Goal: Obtain resource: Download file/media

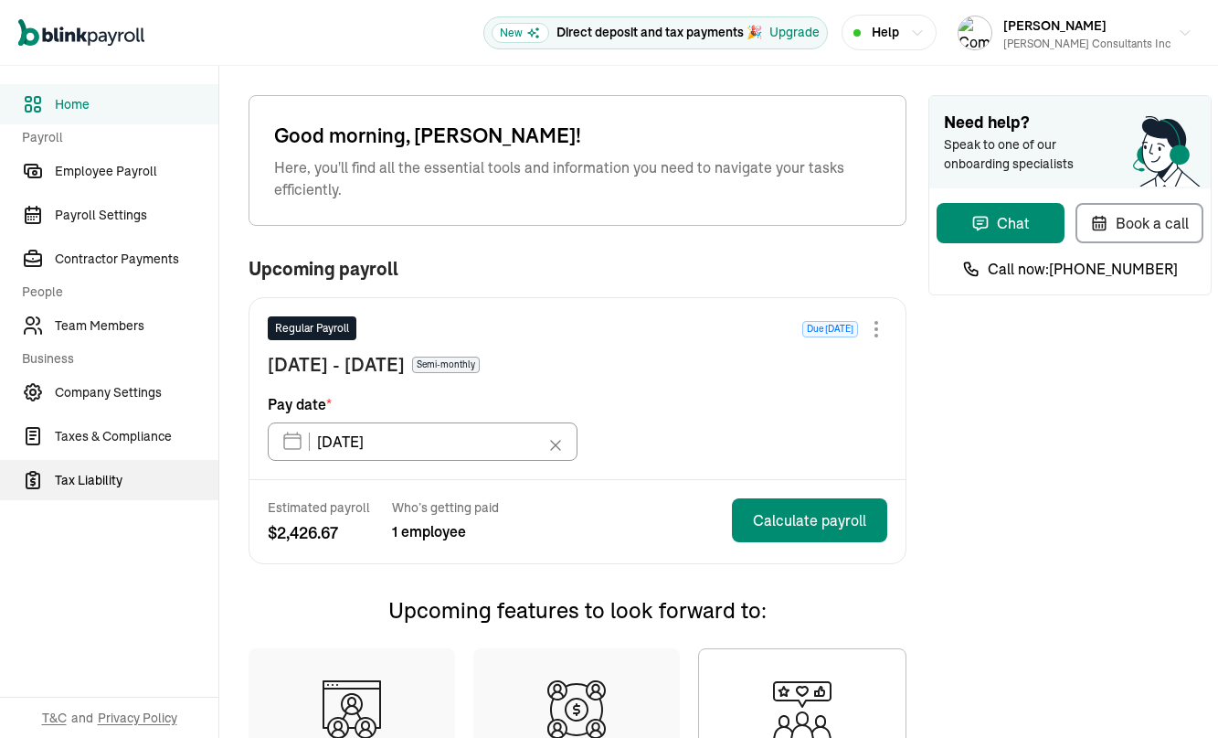
click at [106, 484] on span "Tax Liability" at bounding box center [137, 480] width 164 height 19
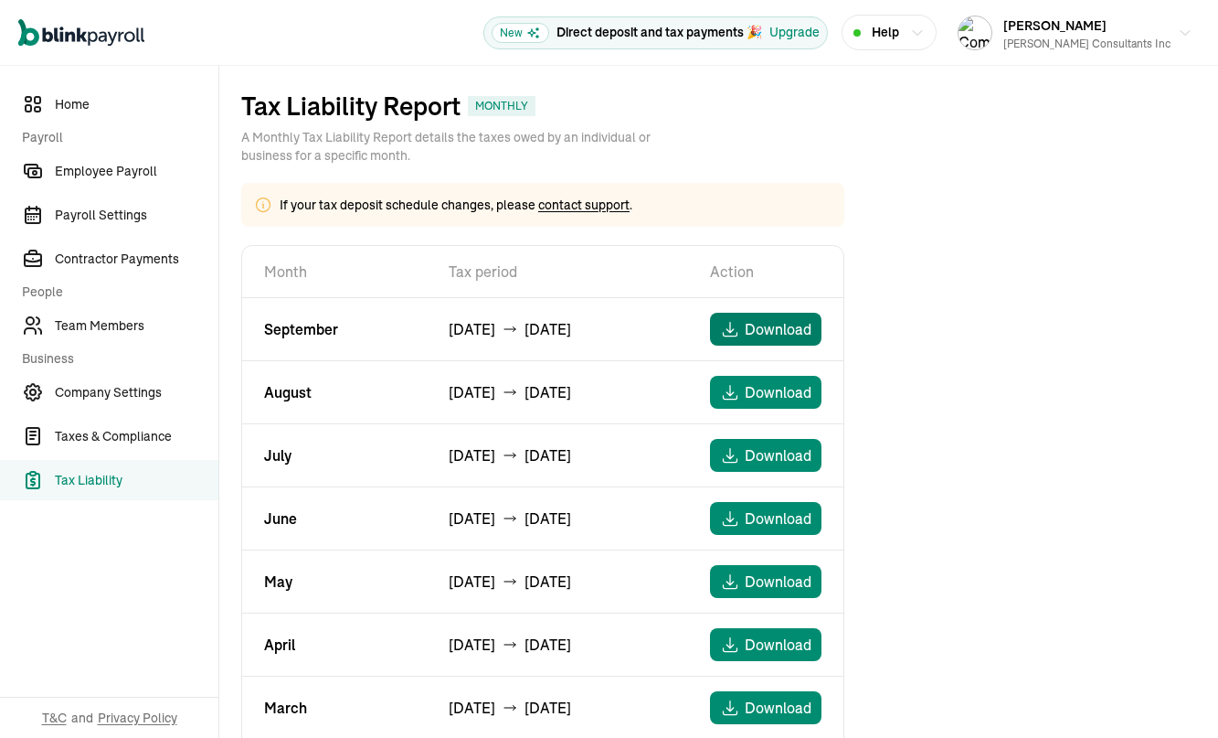
click at [765, 323] on span "Download" at bounding box center [778, 329] width 67 height 22
click at [80, 436] on span "Taxes & Compliance" at bounding box center [137, 436] width 164 height 19
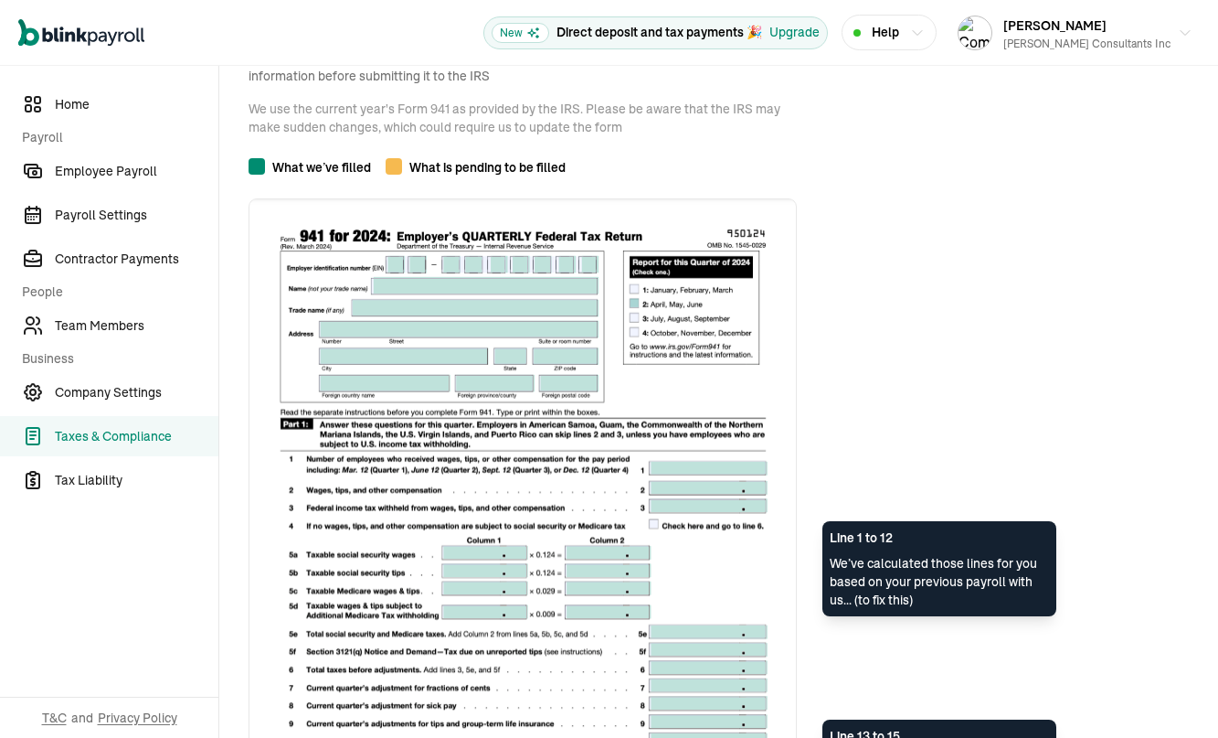
scroll to position [350, 0]
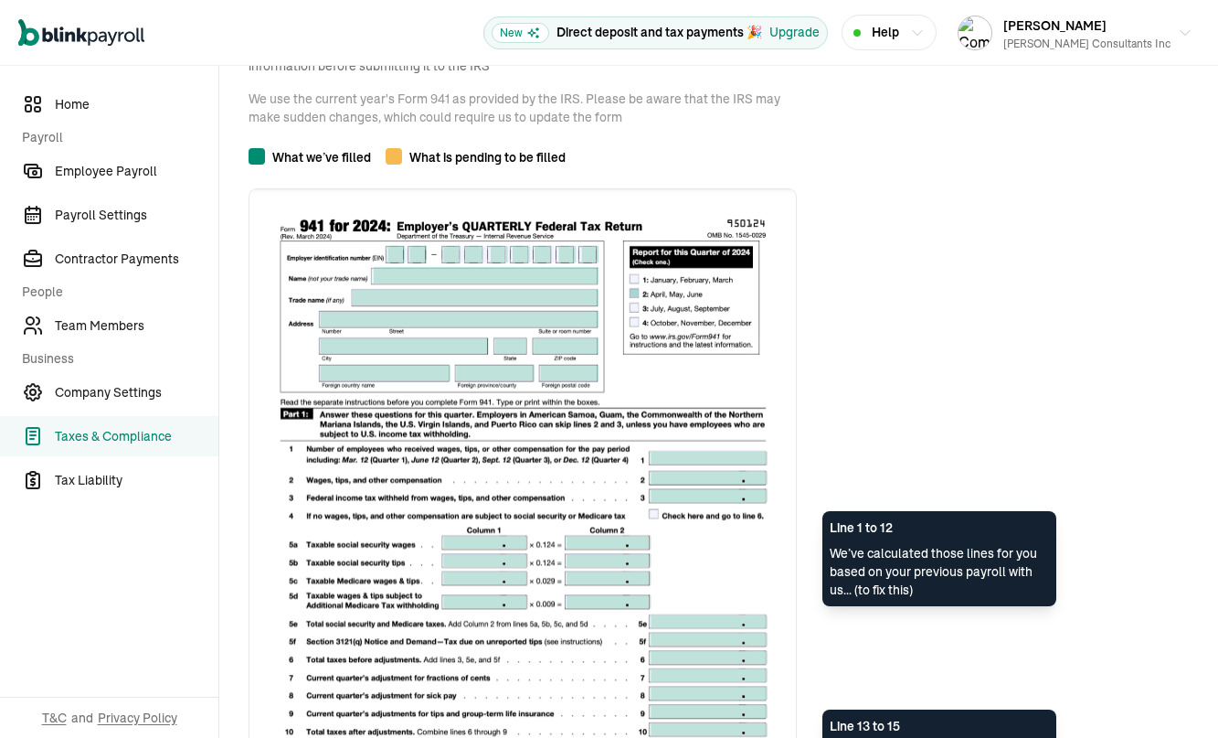
click at [397, 251] on img at bounding box center [523, 541] width 548 height 707
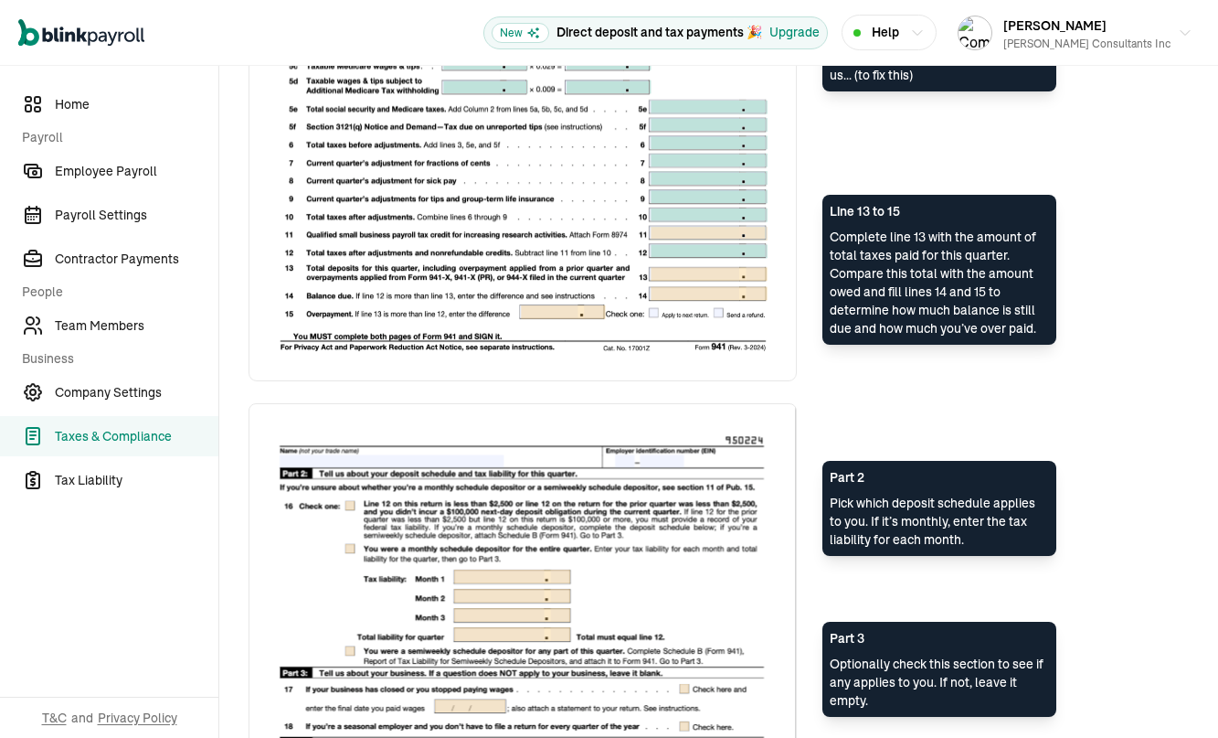
scroll to position [0, 0]
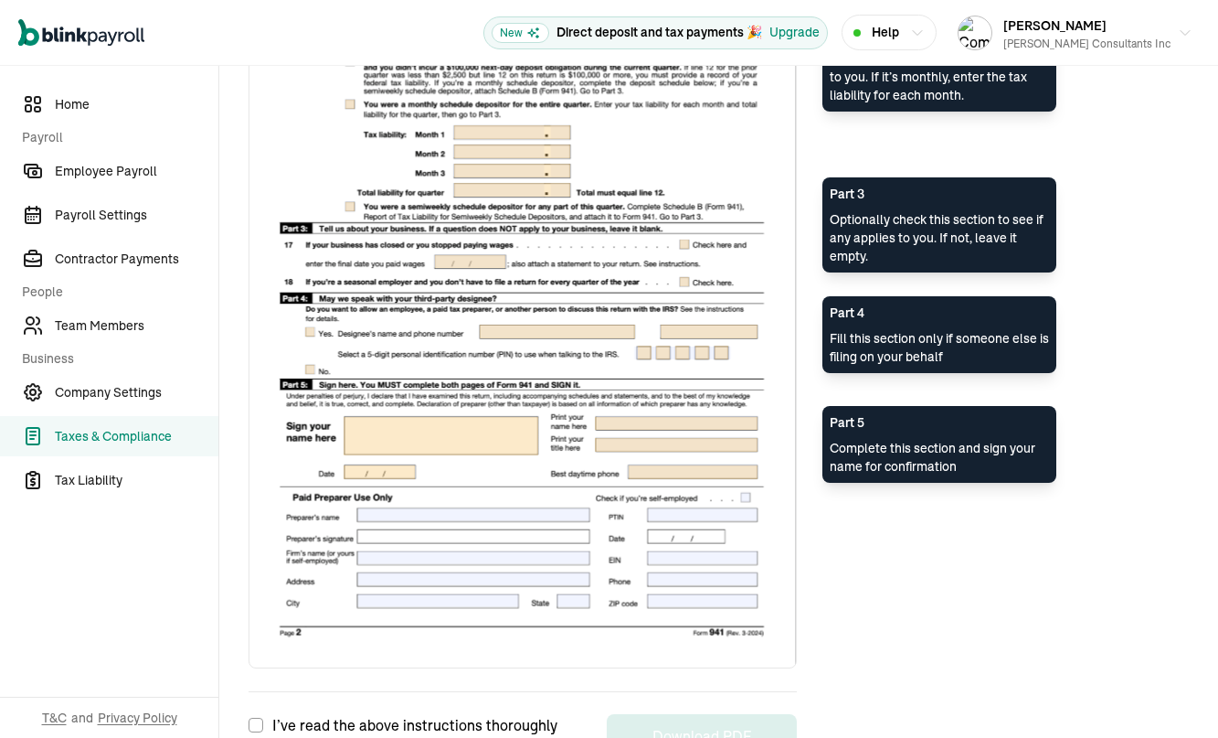
scroll to position [1391, 0]
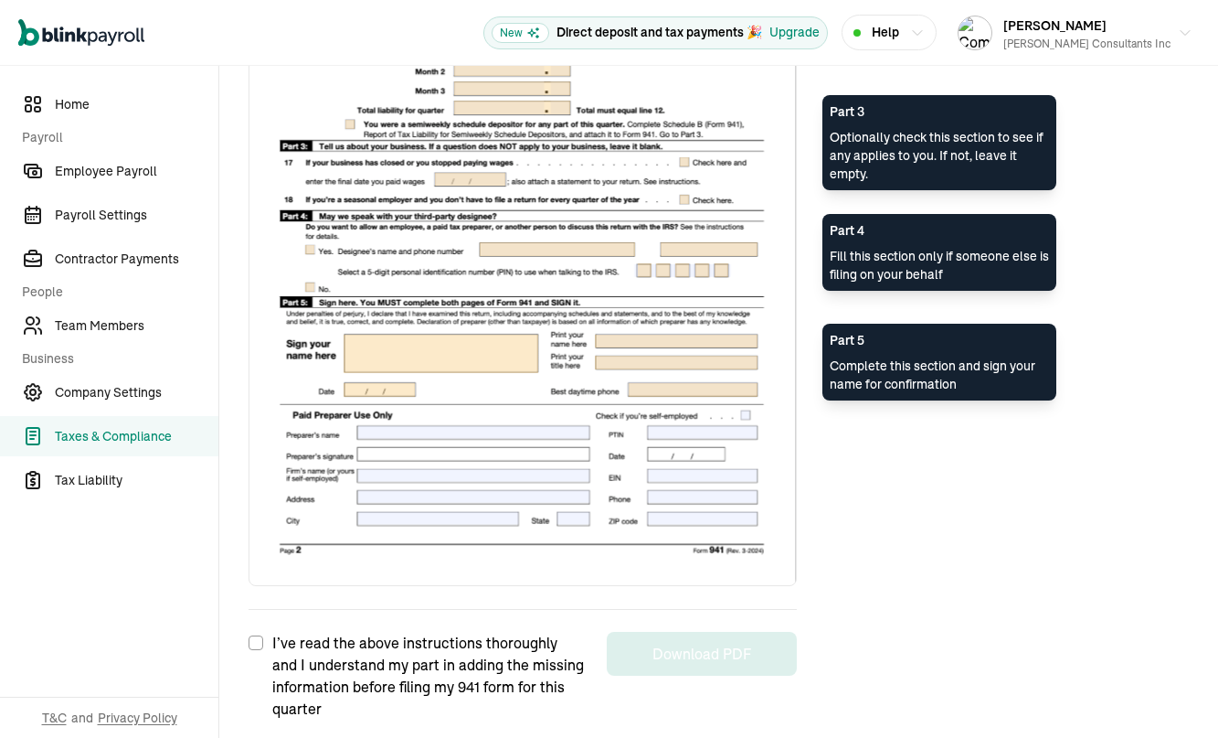
click at [652, 356] on img at bounding box center [523, 232] width 548 height 710
click at [255, 637] on input "I’ve read the above instructions thoroughly and I understand my part in adding …" at bounding box center [256, 642] width 15 height 15
checkbox input "true"
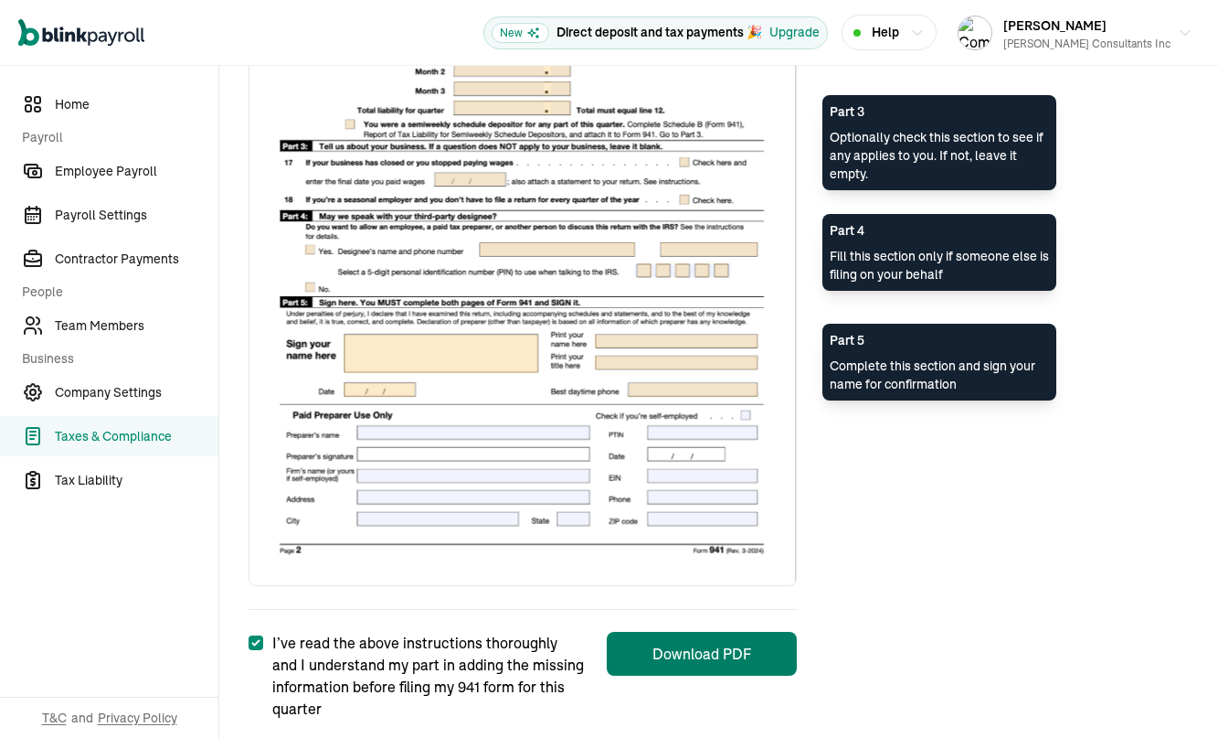
click at [723, 658] on button "Download PDF" at bounding box center [702, 654] width 190 height 44
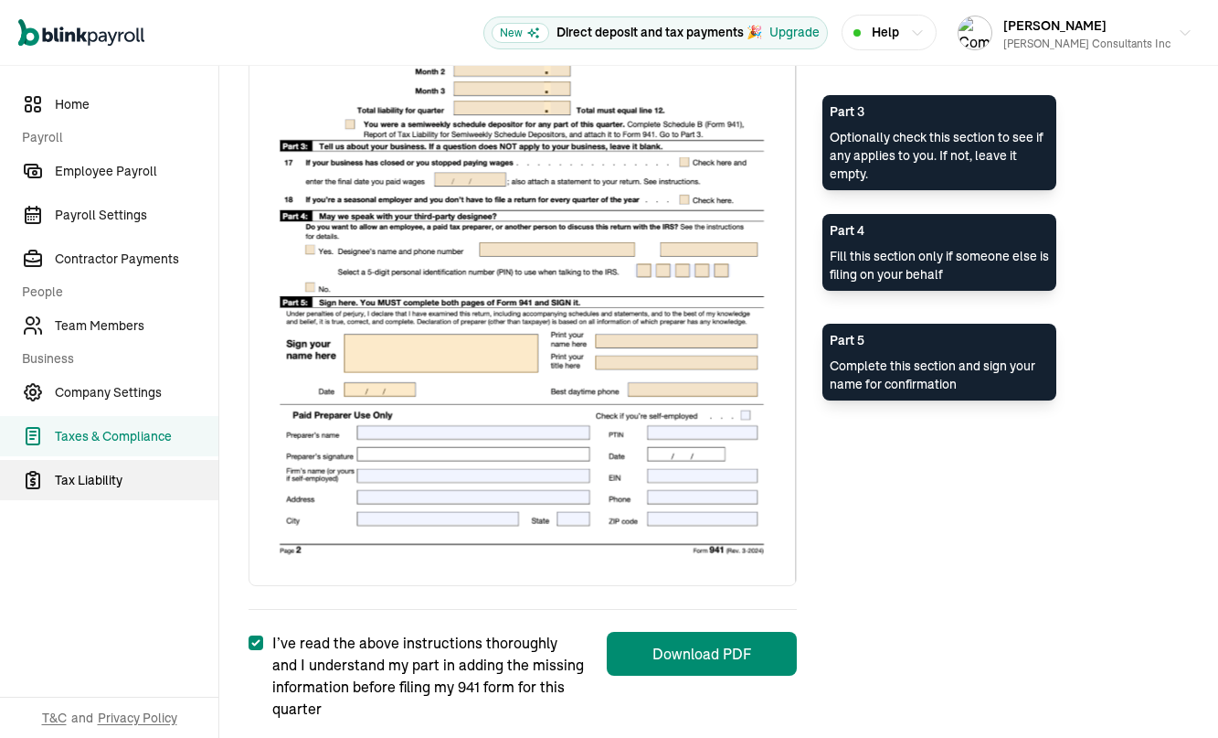
click at [73, 488] on span "Tax Liability" at bounding box center [137, 480] width 164 height 19
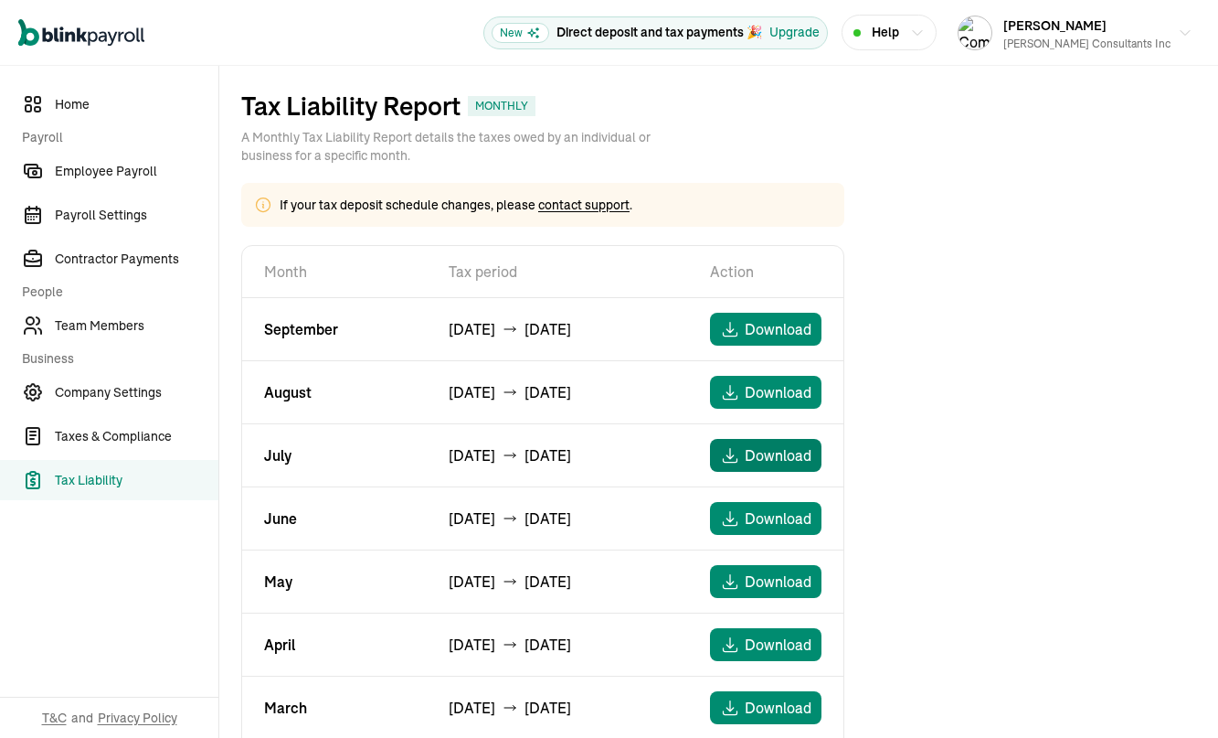
click at [769, 453] on span "Download" at bounding box center [778, 455] width 67 height 22
click at [770, 389] on span "Download" at bounding box center [778, 392] width 67 height 22
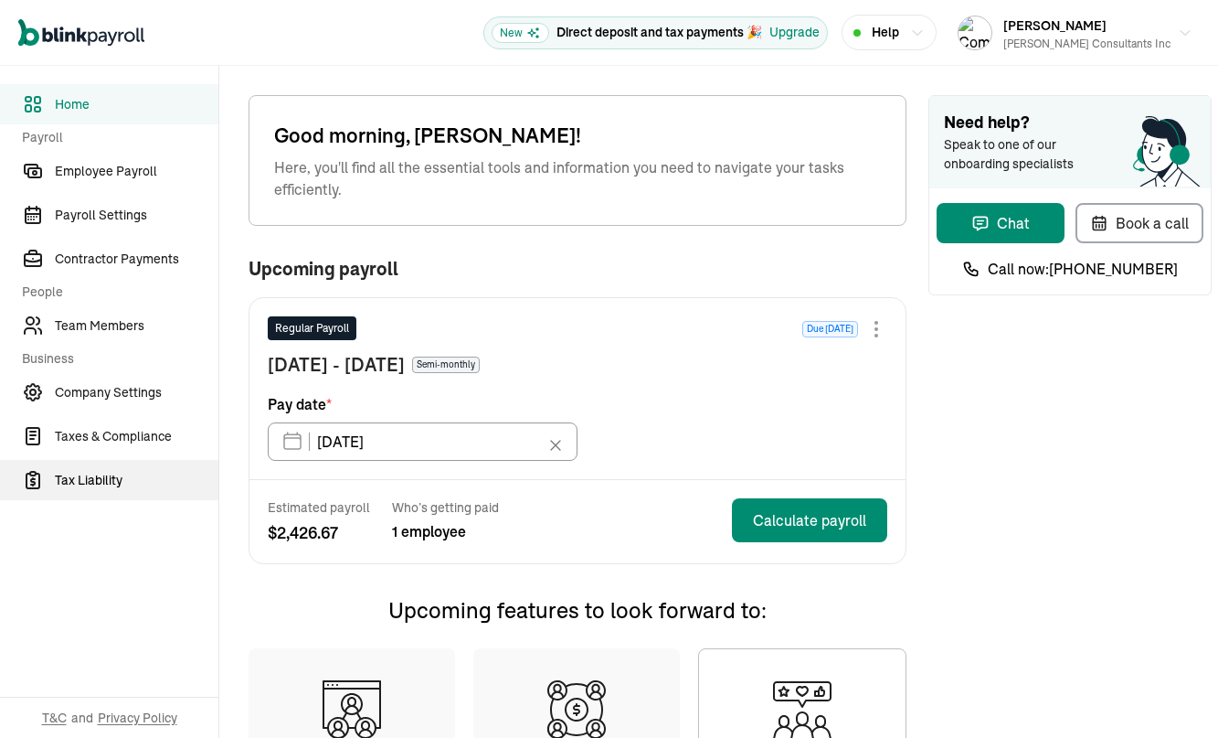
click at [106, 484] on span "Tax Liability" at bounding box center [137, 480] width 164 height 19
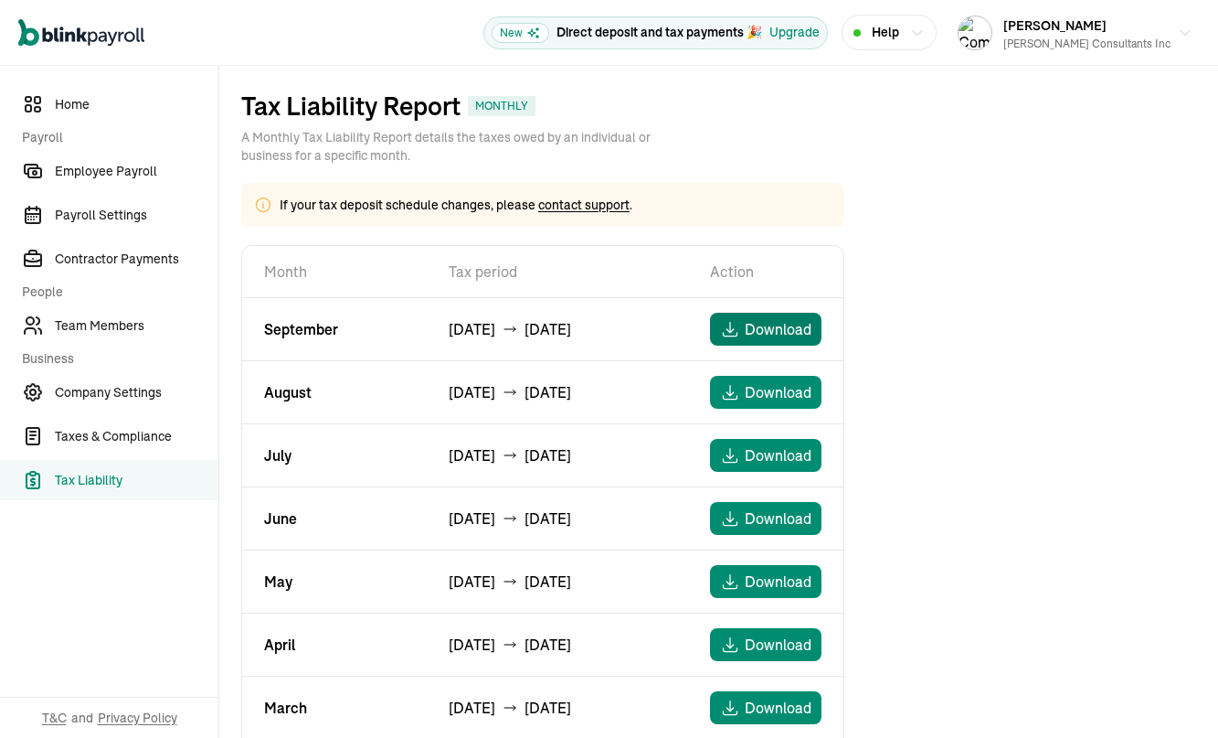
click at [765, 323] on span "Download" at bounding box center [778, 329] width 67 height 22
click at [80, 436] on span "Taxes & Compliance" at bounding box center [137, 436] width 164 height 19
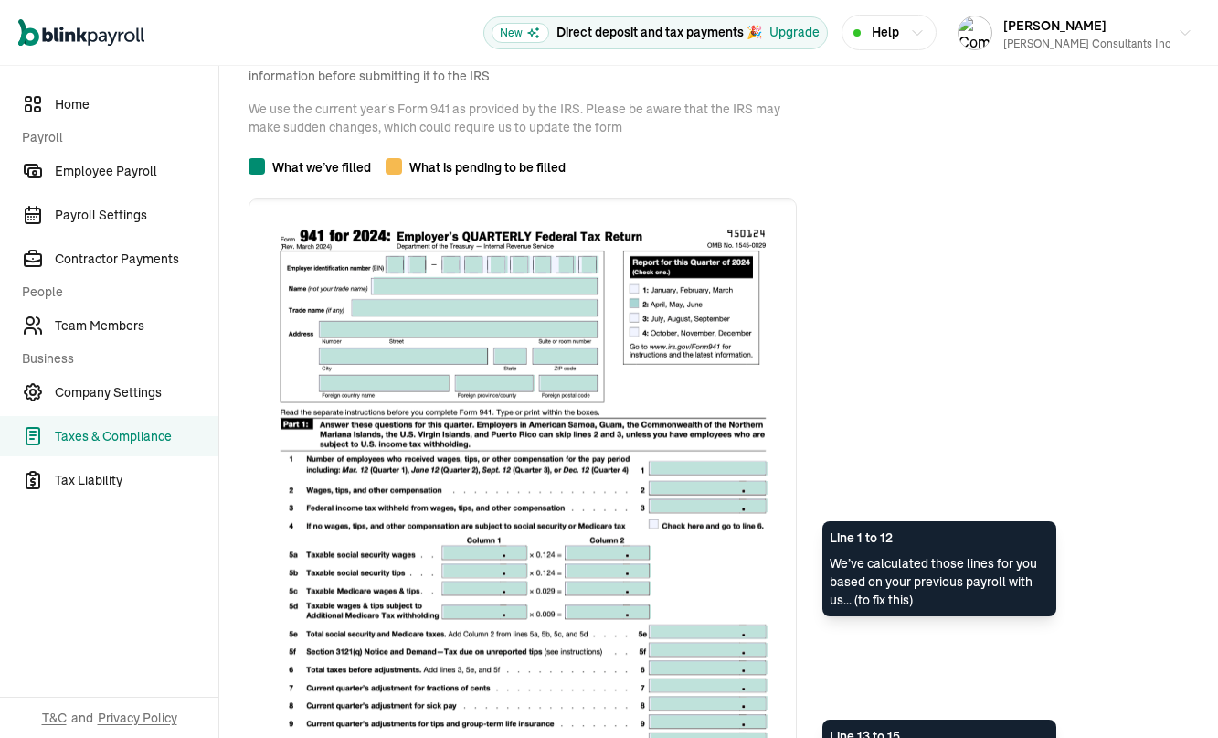
scroll to position [350, 0]
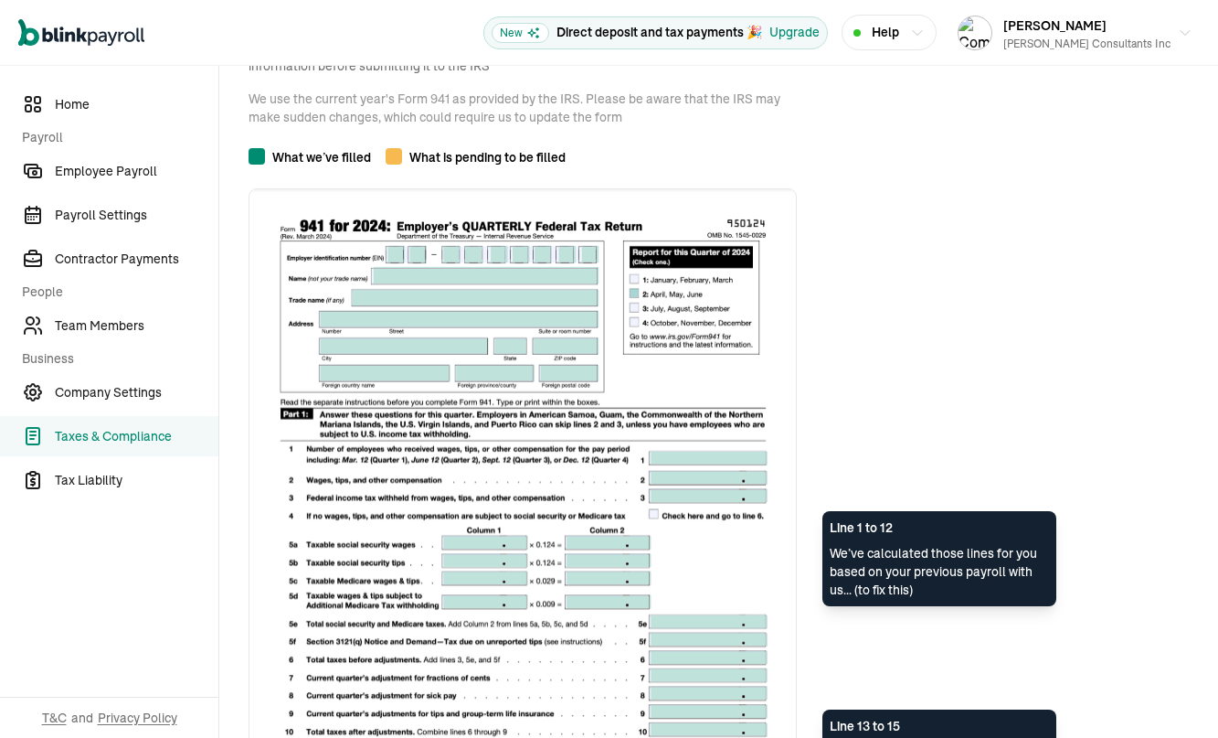
click at [397, 251] on img at bounding box center [523, 541] width 548 height 707
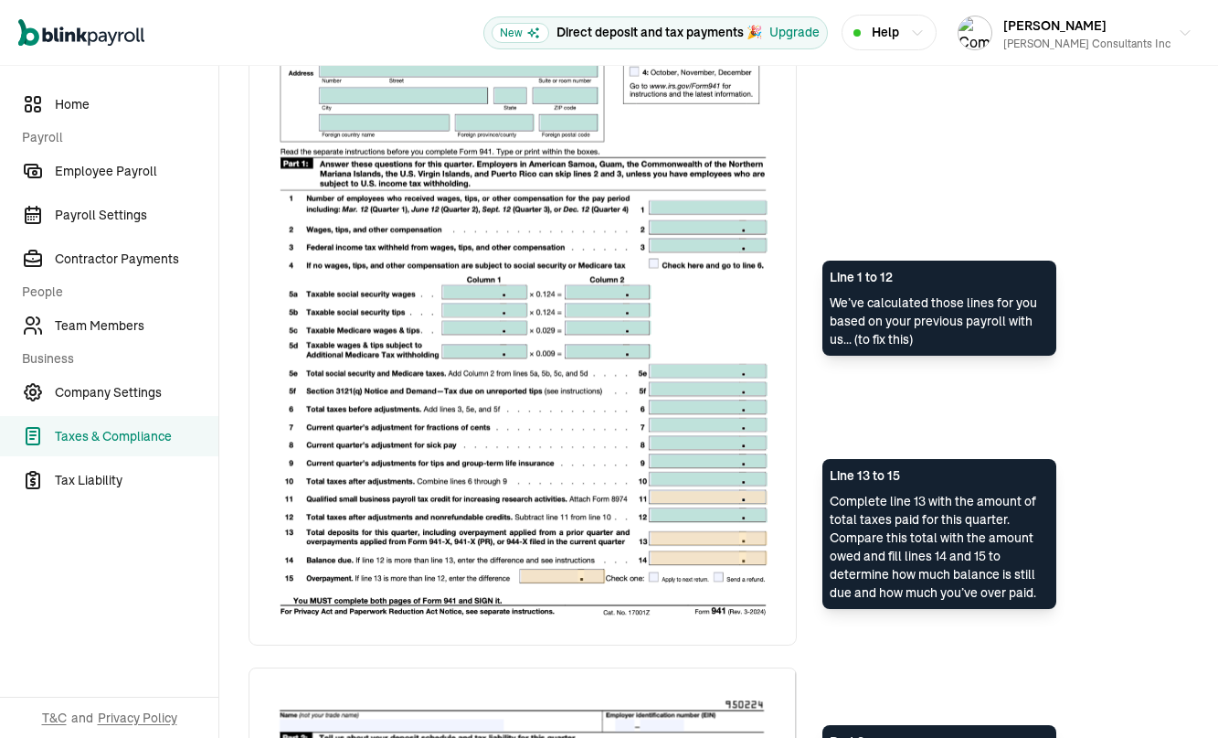
scroll to position [0, 0]
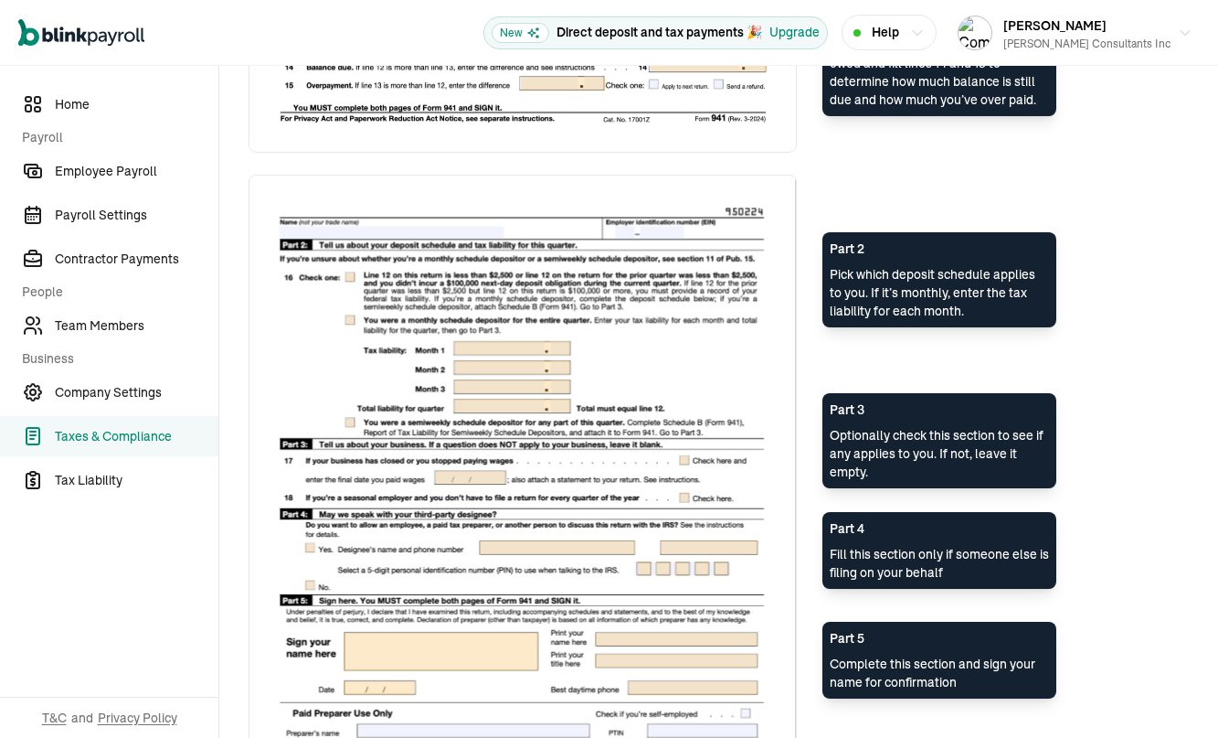
scroll to position [1391, 0]
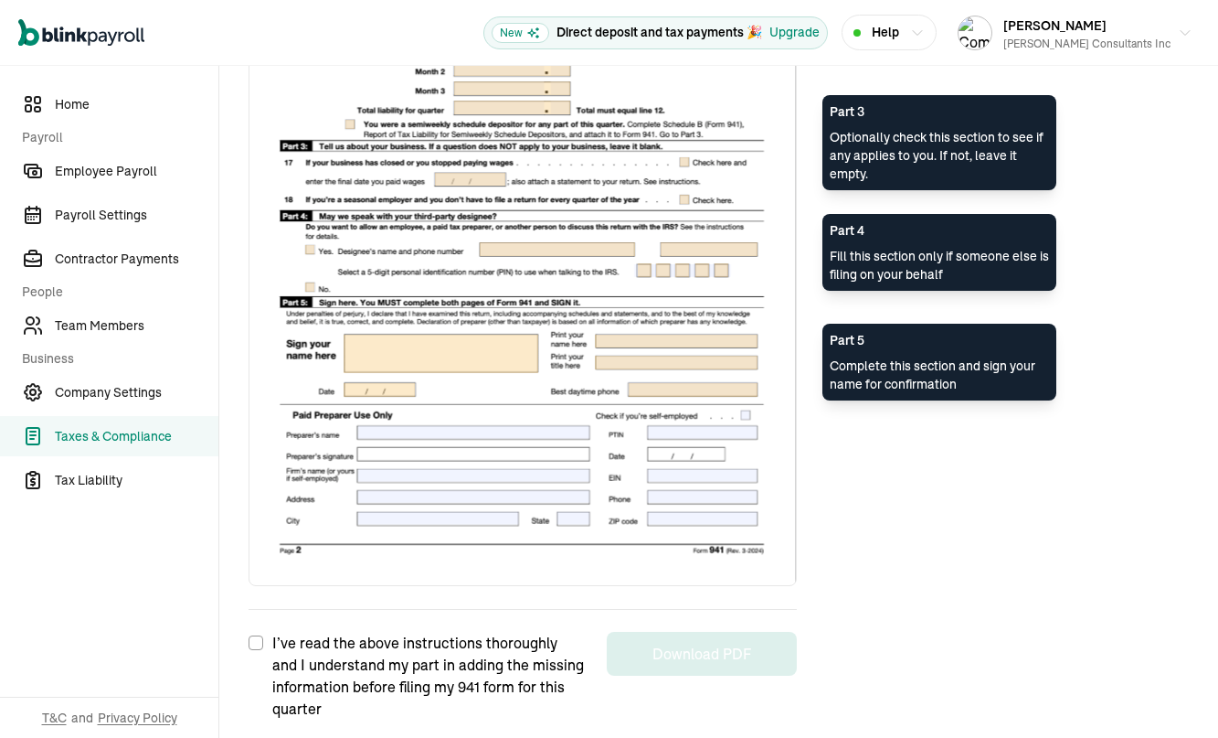
click at [652, 356] on img at bounding box center [523, 232] width 548 height 710
click at [255, 637] on input "I’ve read the above instructions thoroughly and I understand my part in adding …" at bounding box center [256, 642] width 15 height 15
checkbox input "true"
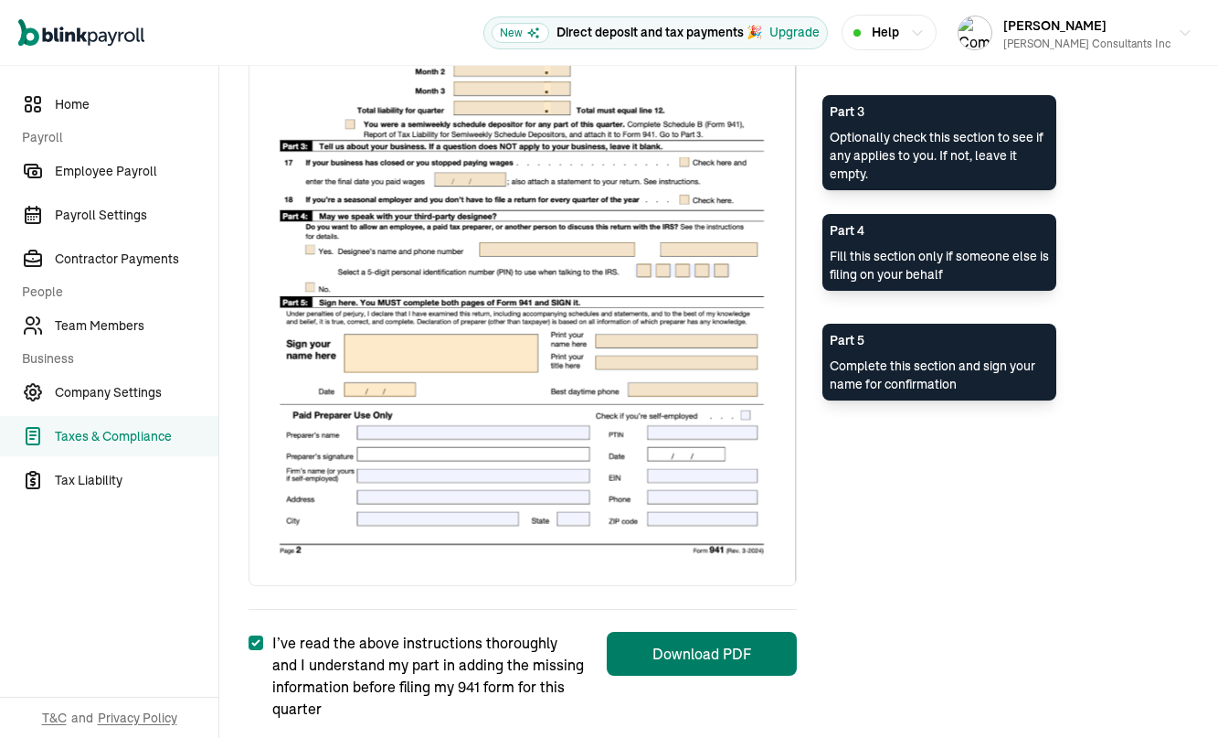
click at [723, 658] on button "Download PDF" at bounding box center [702, 654] width 190 height 44
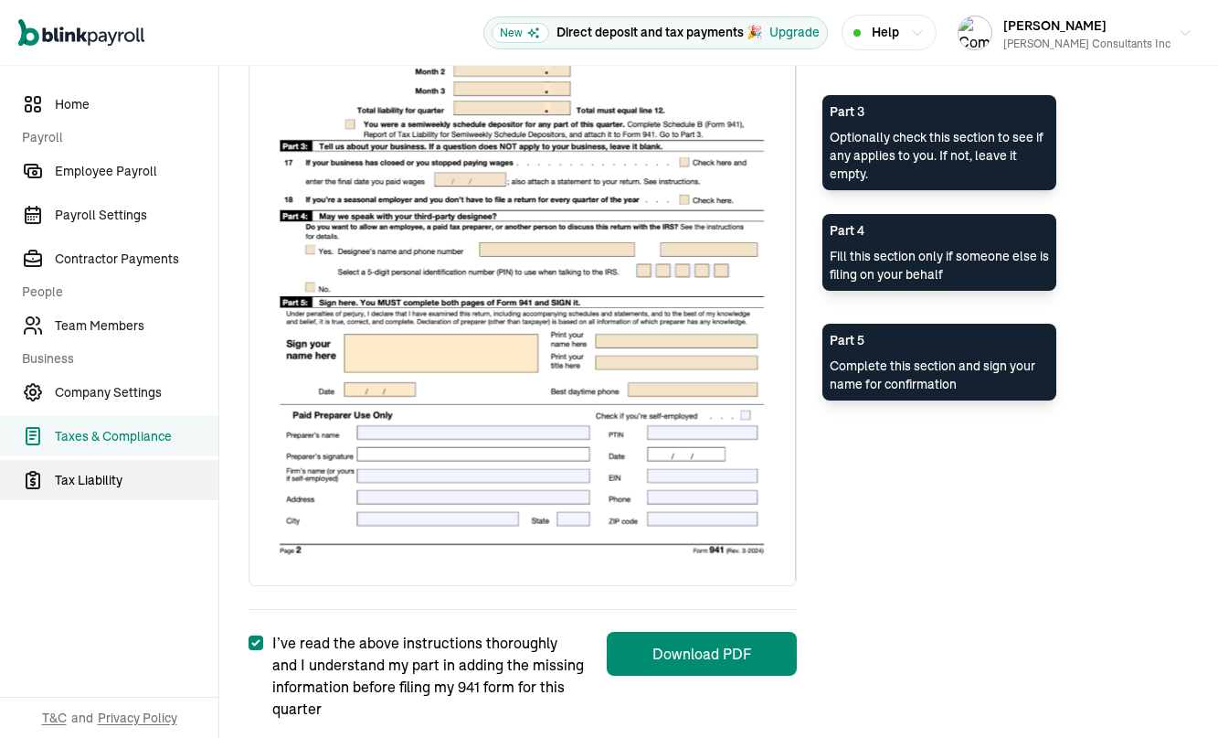
click at [73, 488] on span "Tax Liability" at bounding box center [137, 480] width 164 height 19
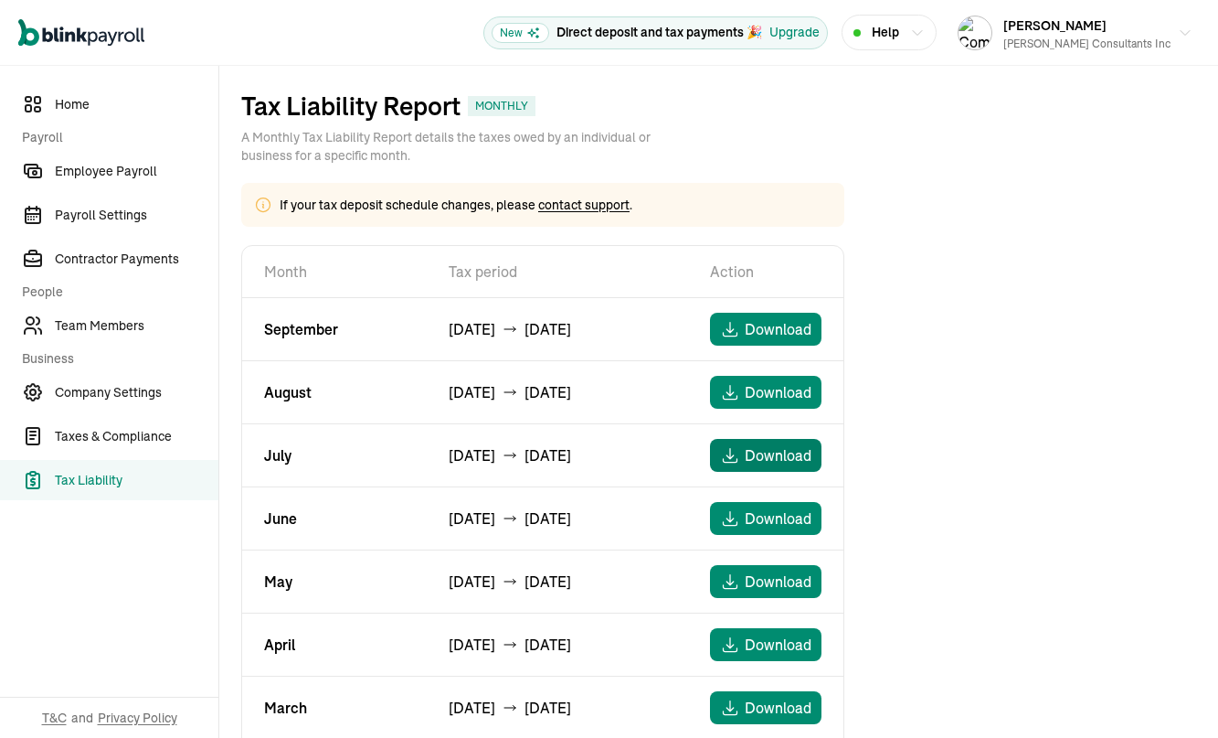
click at [769, 453] on span "Download" at bounding box center [778, 455] width 67 height 22
click at [770, 389] on span "Download" at bounding box center [778, 392] width 67 height 22
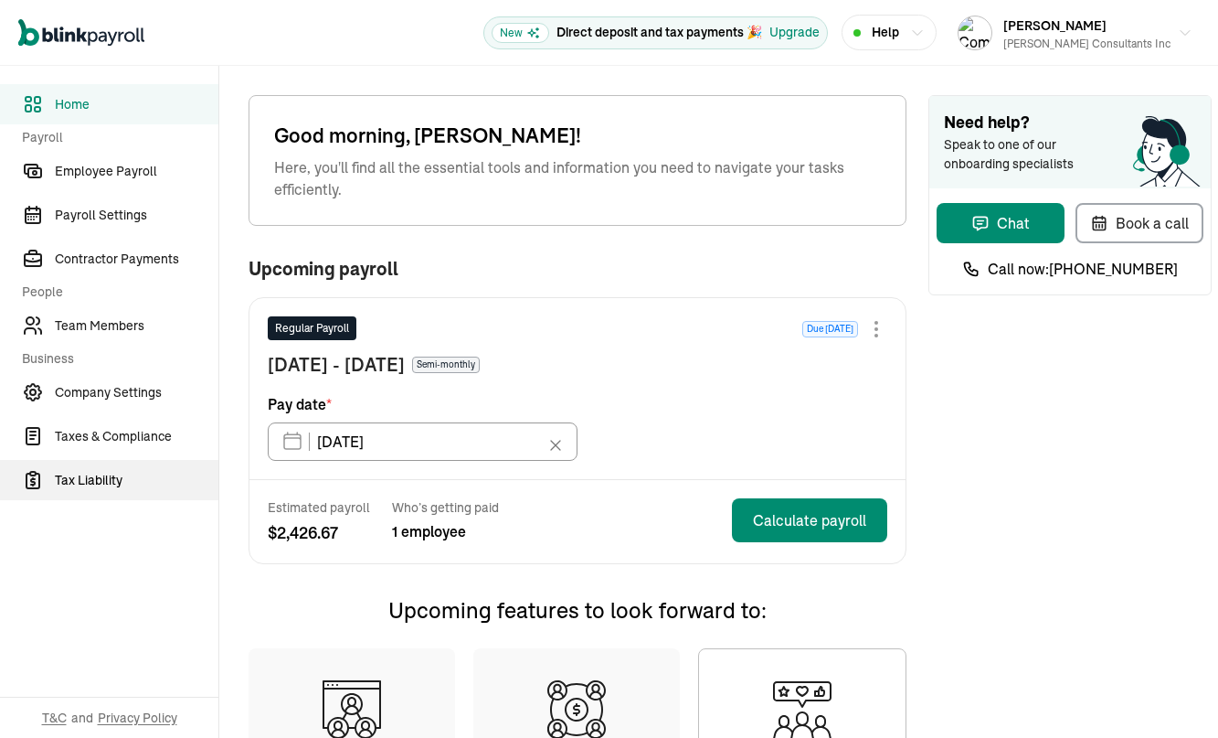
click at [92, 478] on span "Tax Liability" at bounding box center [137, 480] width 164 height 19
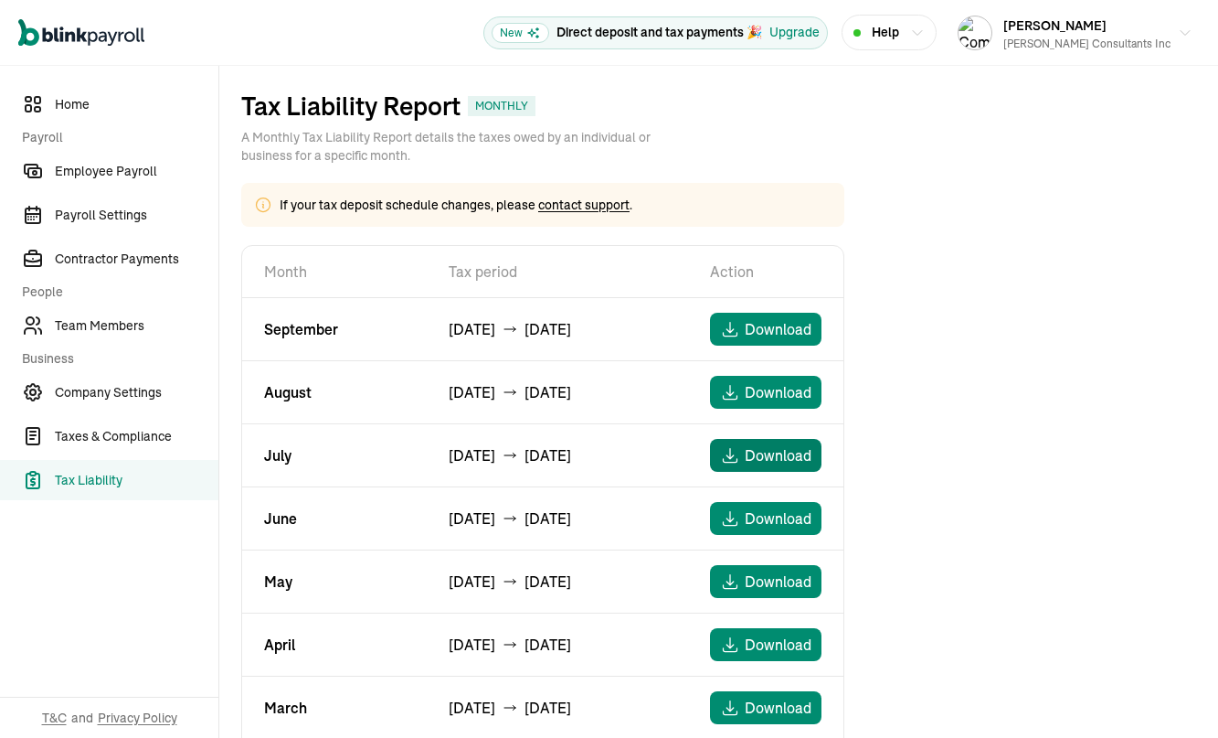
click at [799, 460] on span "Download" at bounding box center [778, 455] width 67 height 22
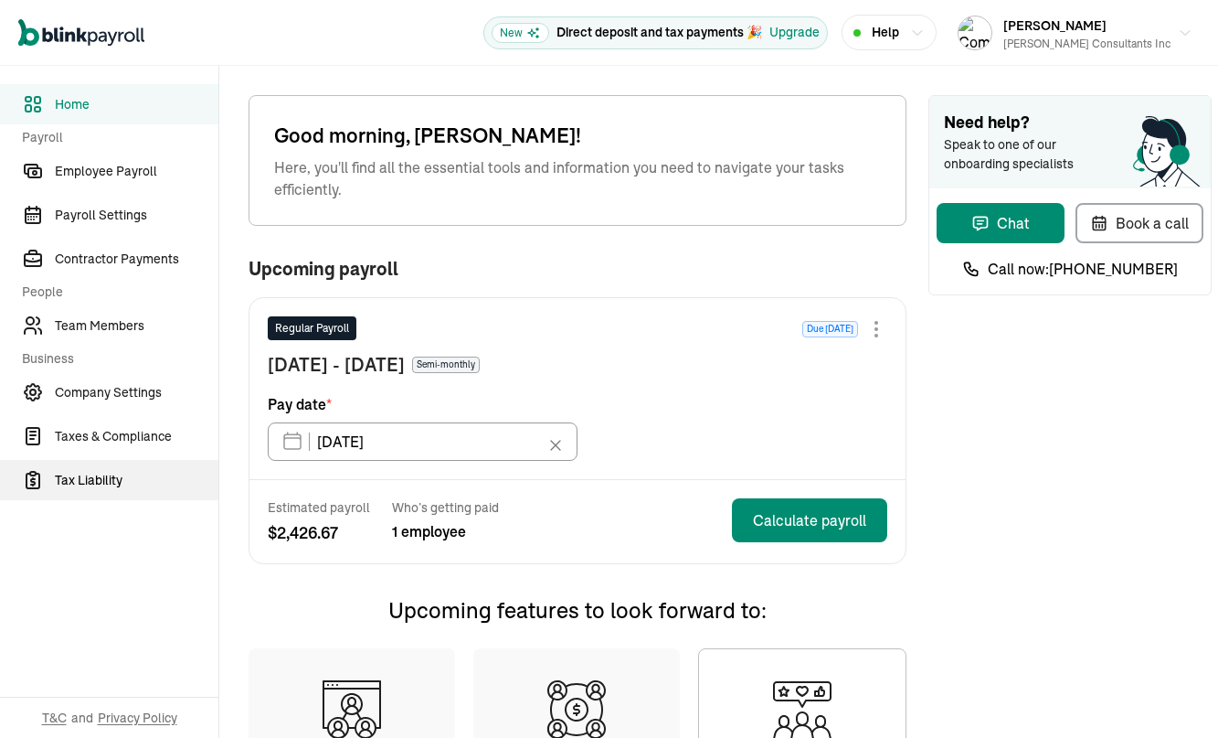
click at [92, 478] on span "Tax Liability" at bounding box center [137, 480] width 164 height 19
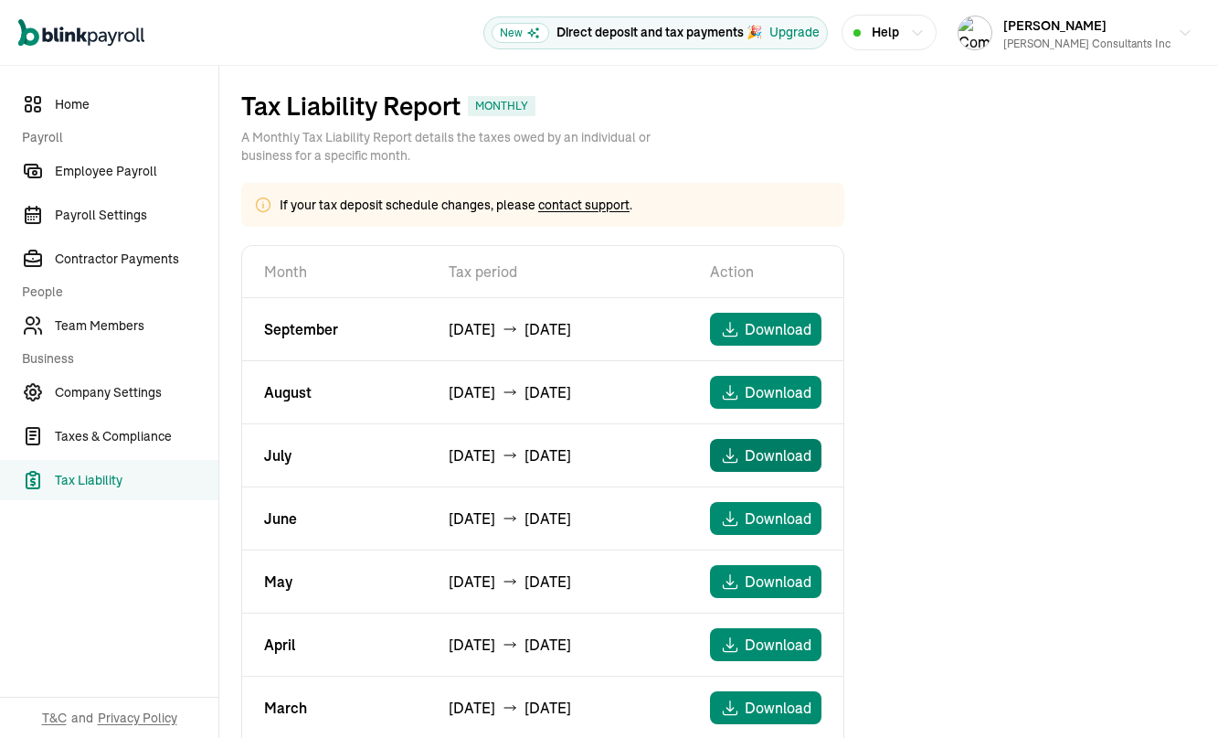
click at [799, 460] on span "Download" at bounding box center [778, 455] width 67 height 22
